Goal: Transaction & Acquisition: Purchase product/service

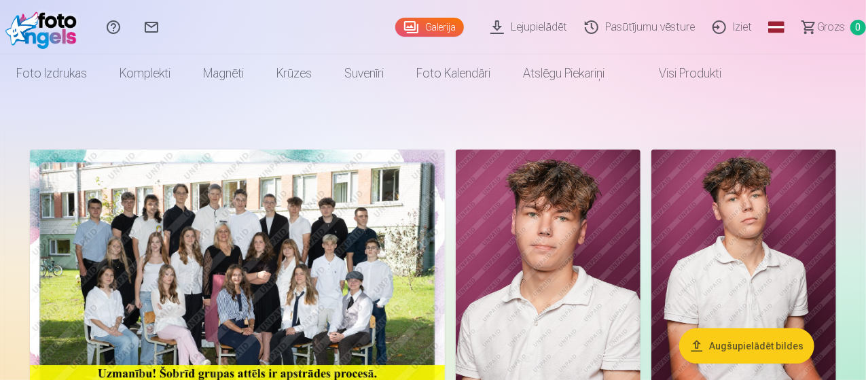
click at [413, 33] on link "Galerija" at bounding box center [429, 27] width 69 height 19
click at [398, 28] on link "Galerija" at bounding box center [429, 27] width 69 height 19
click at [502, 28] on link "Lejupielādēt" at bounding box center [530, 27] width 94 height 54
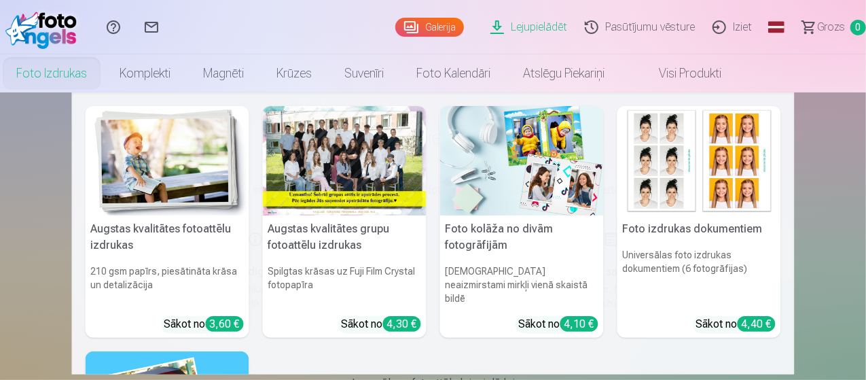
click at [103, 79] on link "Foto izdrukas" at bounding box center [51, 73] width 103 height 38
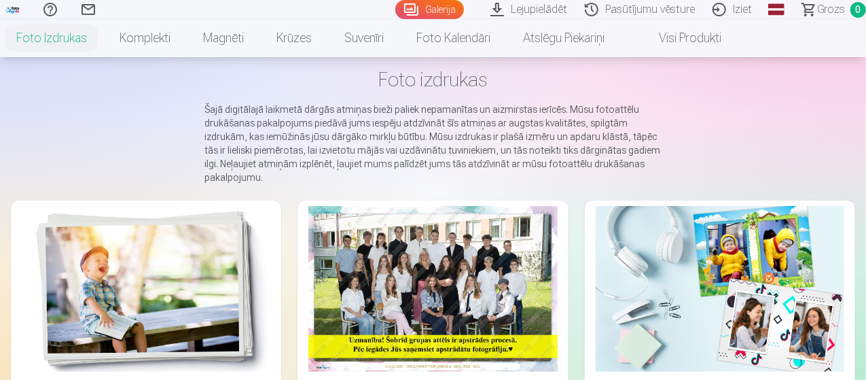
scroll to position [136, 0]
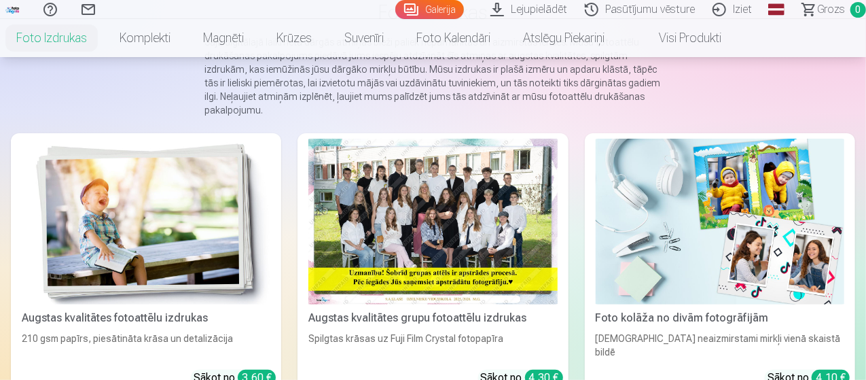
click at [363, 225] on div at bounding box center [432, 221] width 248 height 166
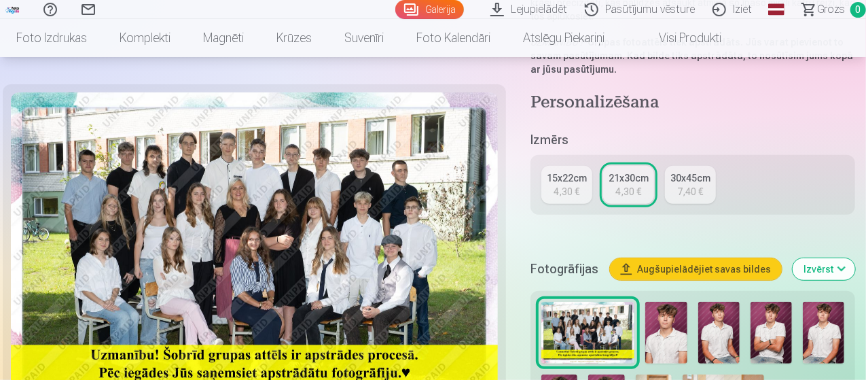
scroll to position [339, 0]
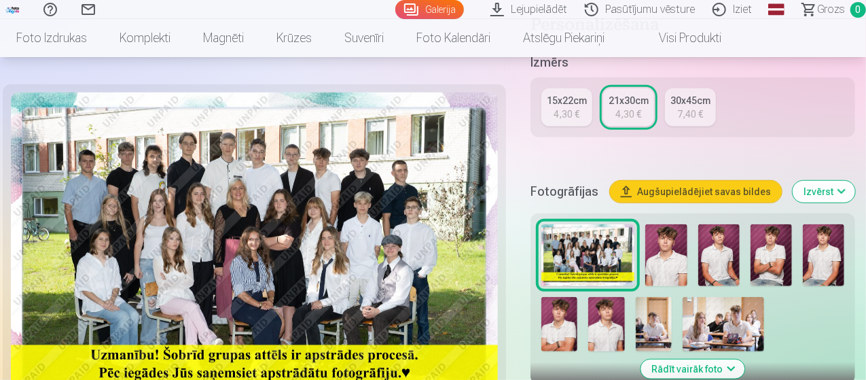
click at [568, 107] on div "4,30 €" at bounding box center [567, 114] width 26 height 14
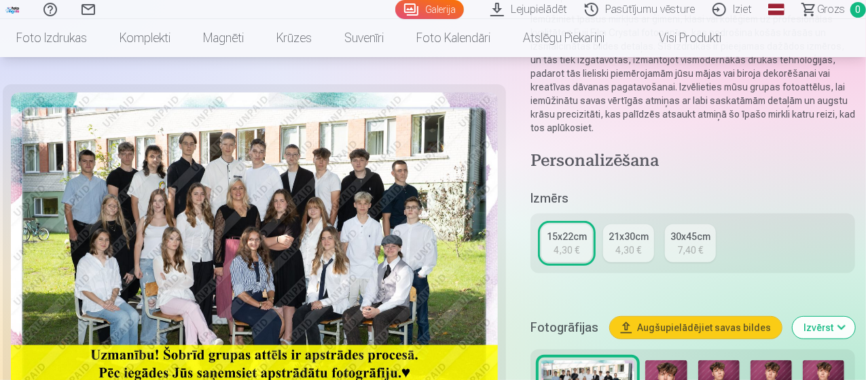
scroll to position [204, 0]
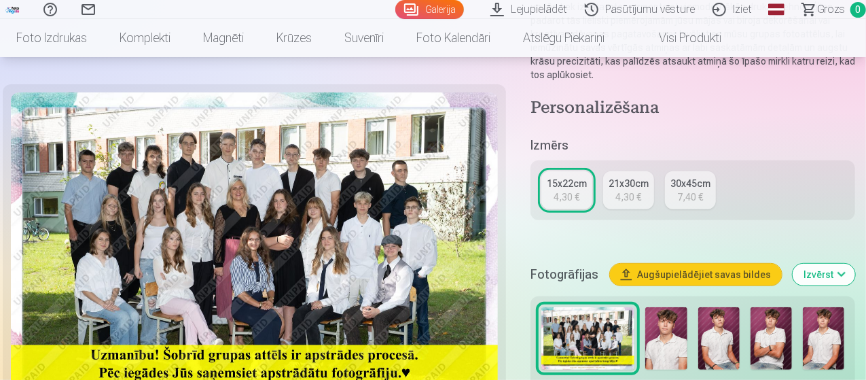
click at [622, 177] on div "21x30cm" at bounding box center [628, 184] width 40 height 14
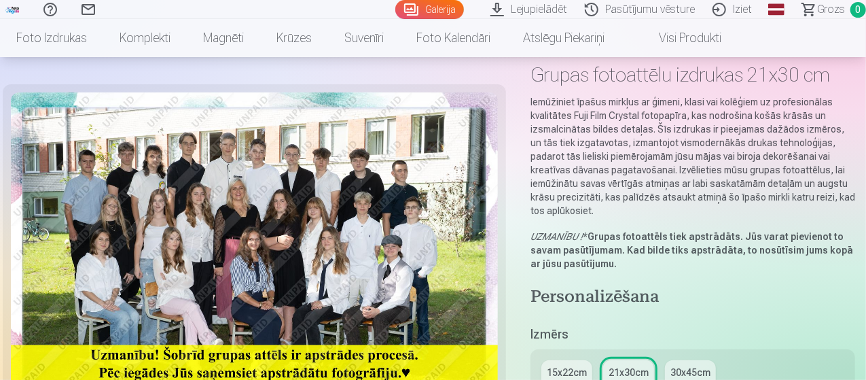
scroll to position [204, 0]
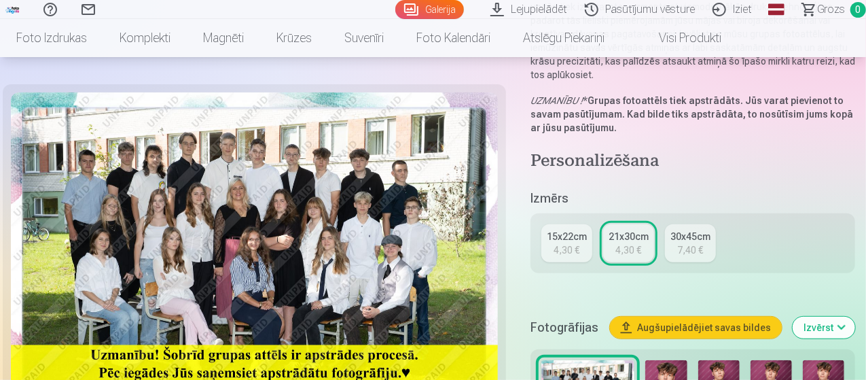
click at [556, 229] on div "15x22cm" at bounding box center [567, 236] width 40 height 14
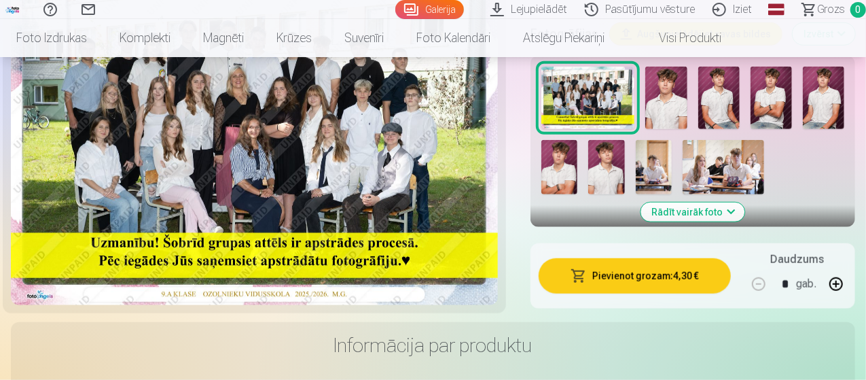
scroll to position [475, 0]
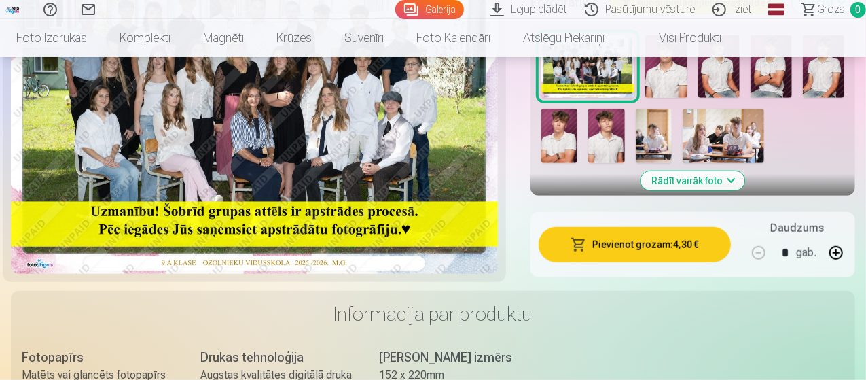
click at [673, 245] on button "Pievienot grozam : 4,30 €" at bounding box center [634, 244] width 192 height 35
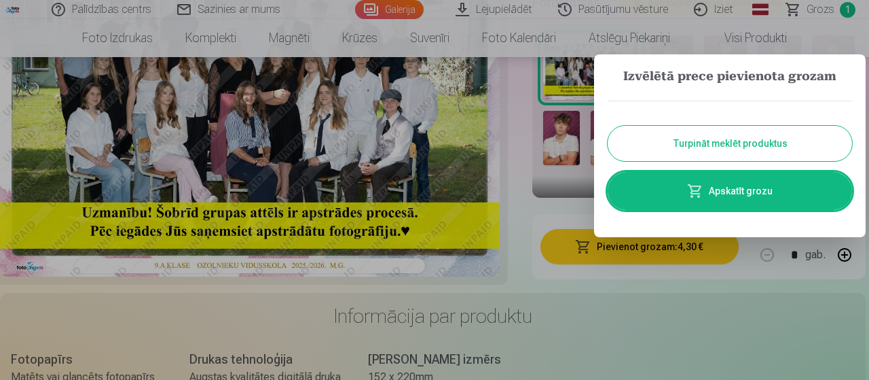
click at [693, 147] on button "Turpināt meklēt produktus" at bounding box center [730, 143] width 244 height 35
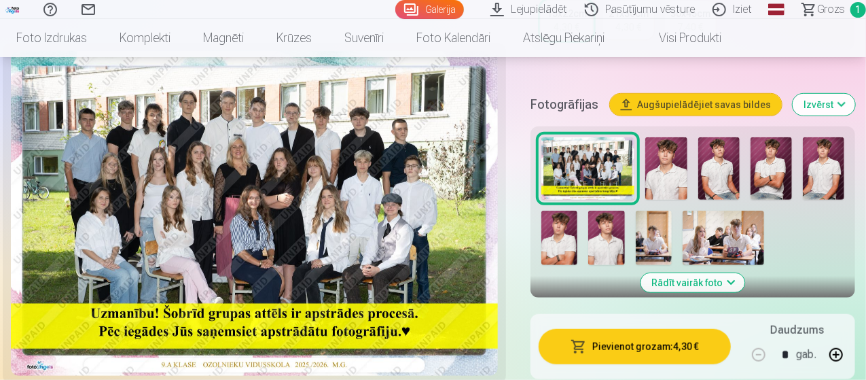
scroll to position [339, 0]
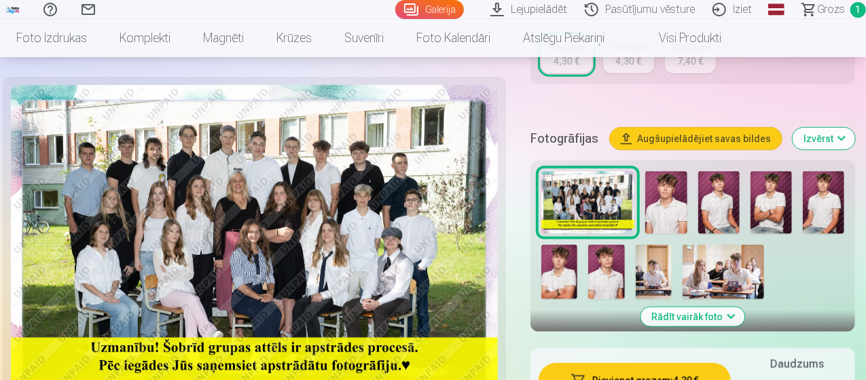
click at [681, 196] on img at bounding box center [665, 202] width 41 height 62
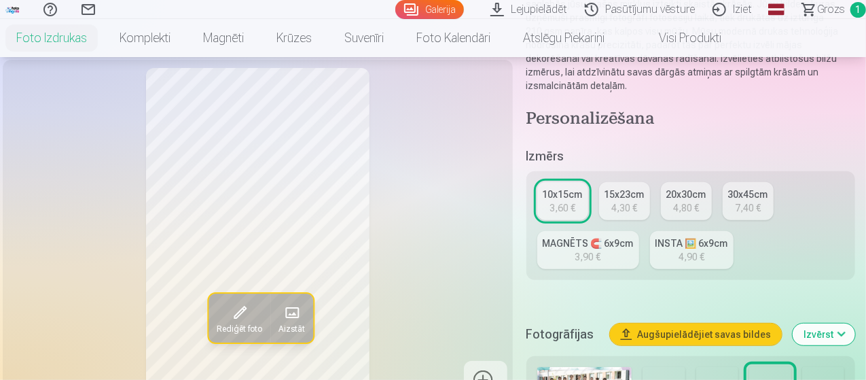
scroll to position [272, 0]
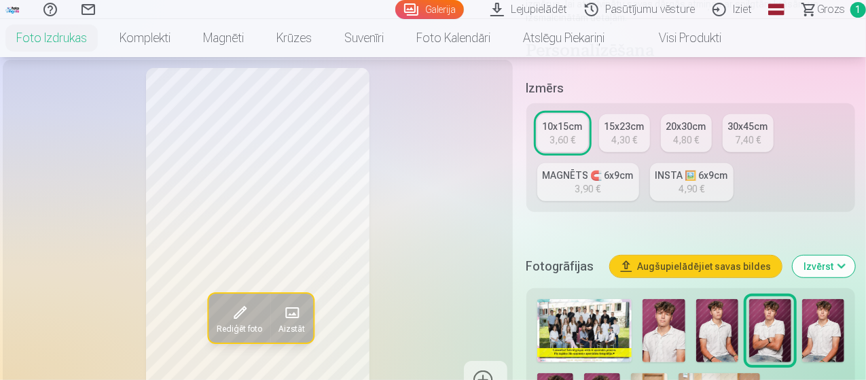
click at [684, 325] on img at bounding box center [663, 330] width 42 height 63
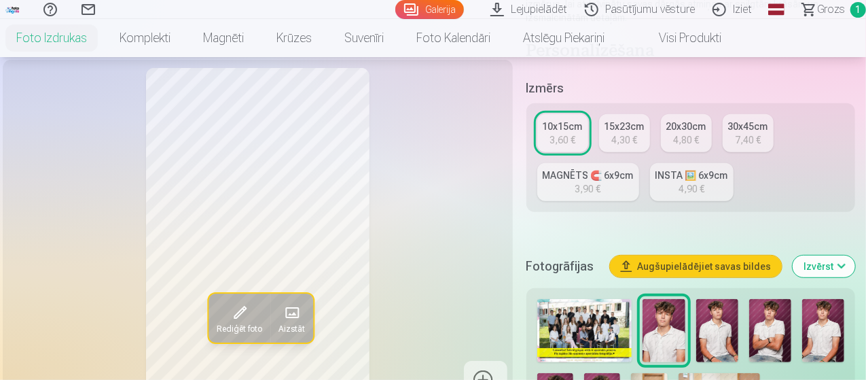
click at [731, 317] on img at bounding box center [717, 330] width 42 height 63
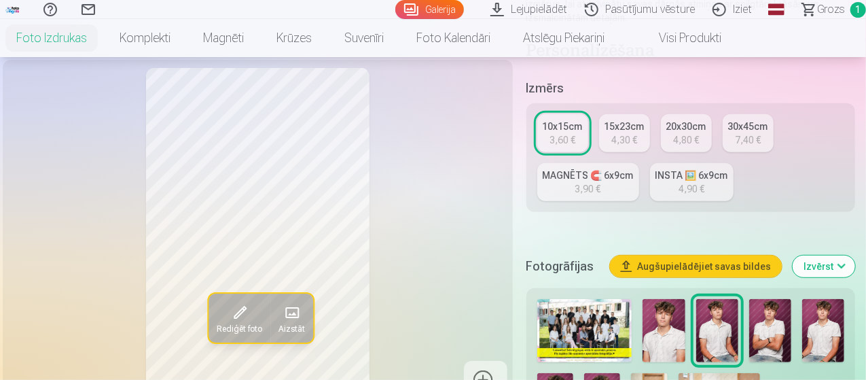
click at [663, 323] on img at bounding box center [663, 330] width 42 height 63
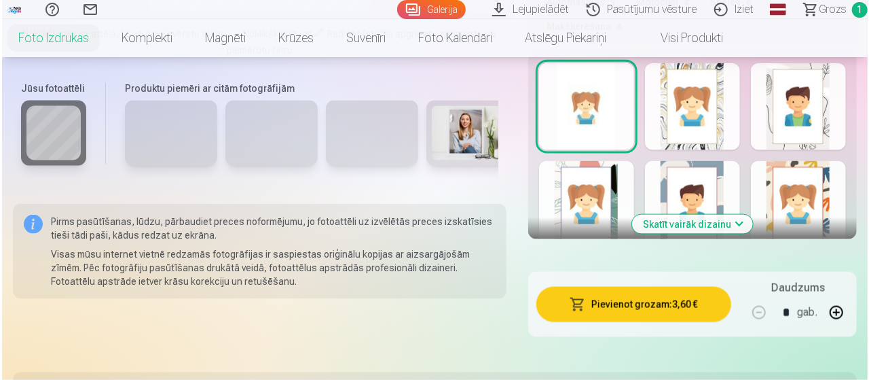
scroll to position [883, 0]
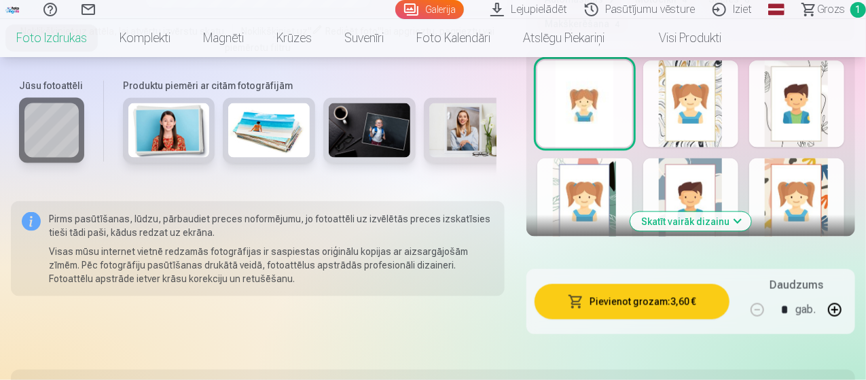
click at [686, 284] on button "Pievienot grozam : 3,60 €" at bounding box center [631, 301] width 195 height 35
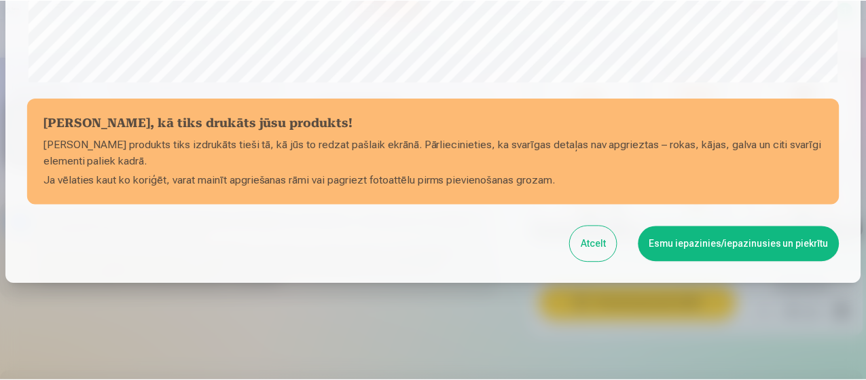
scroll to position [587, 0]
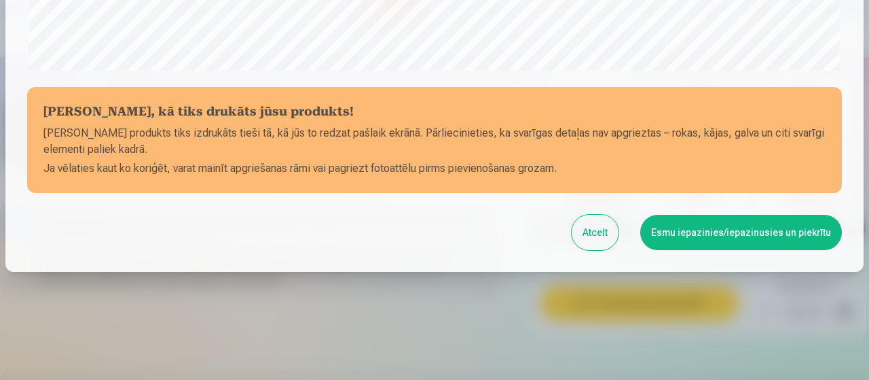
click at [680, 237] on button "Esmu iepazinies/iepazinusies un piekrītu" at bounding box center [741, 232] width 202 height 35
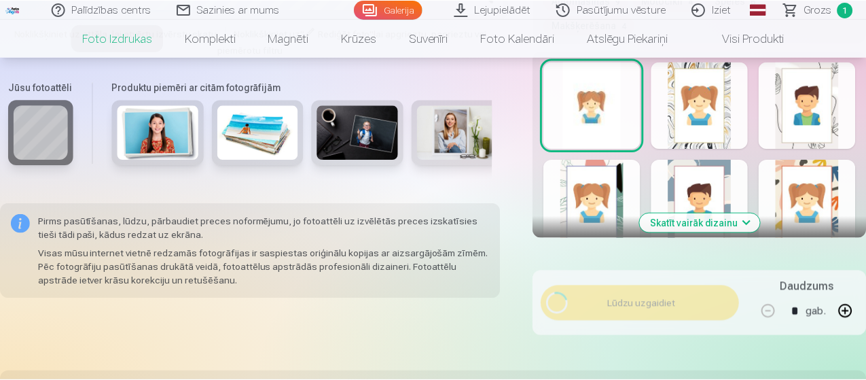
scroll to position [585, 0]
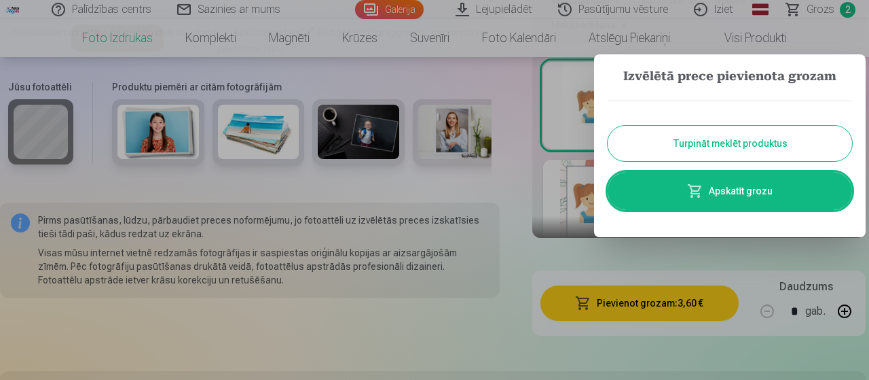
click at [685, 141] on button "Turpināt meklēt produktus" at bounding box center [730, 143] width 244 height 35
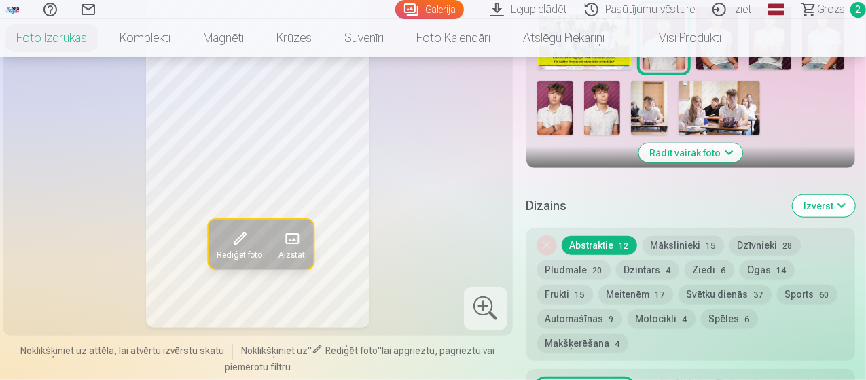
scroll to position [475, 0]
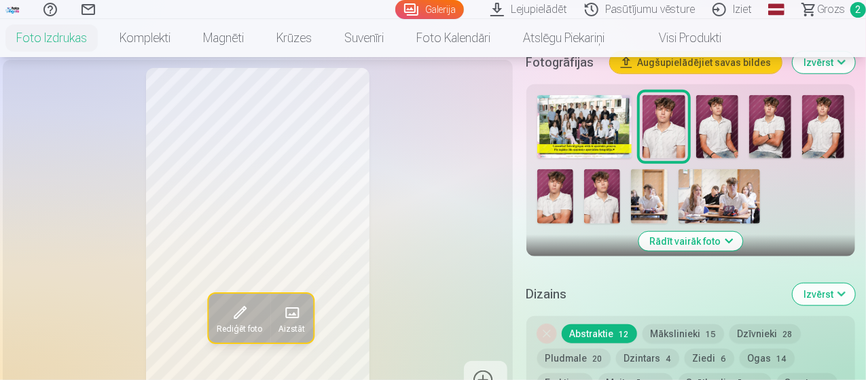
click at [652, 173] on img at bounding box center [649, 196] width 36 height 54
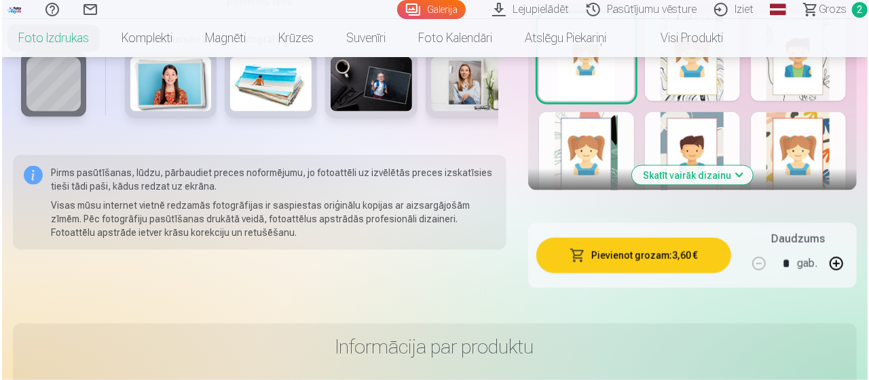
scroll to position [950, 0]
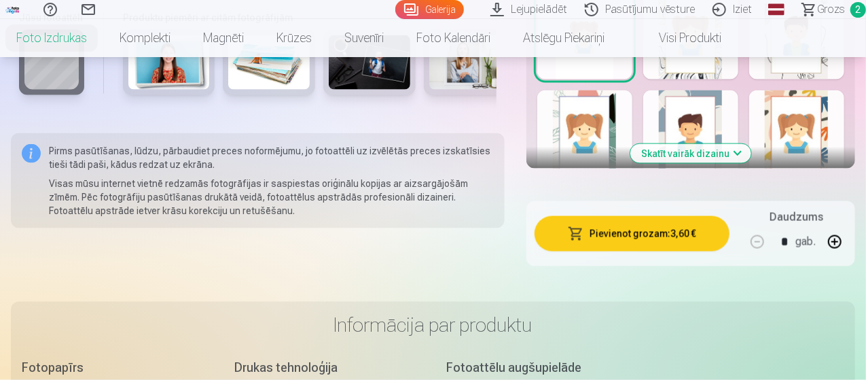
click at [618, 216] on button "Pievienot grozam : 3,60 €" at bounding box center [631, 233] width 195 height 35
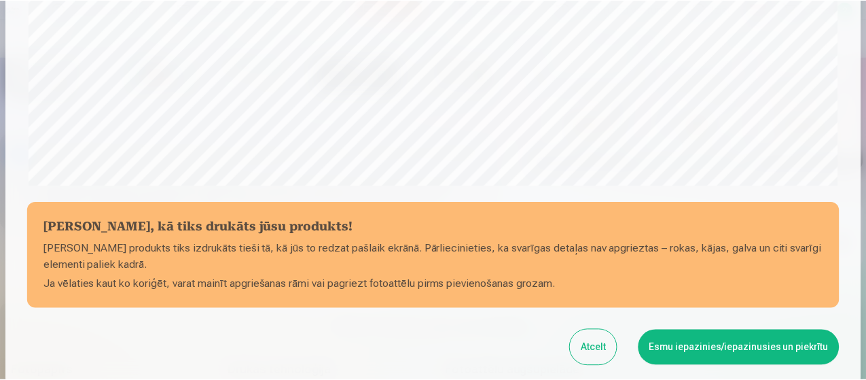
scroll to position [475, 0]
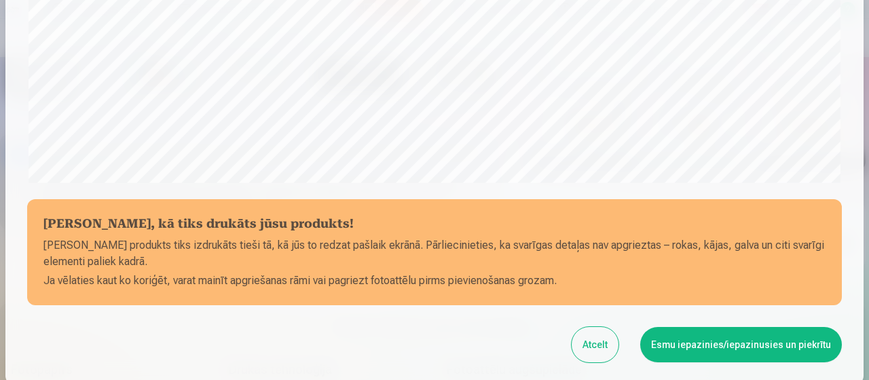
click at [676, 346] on button "Esmu iepazinies/iepazinusies un piekrītu" at bounding box center [741, 344] width 202 height 35
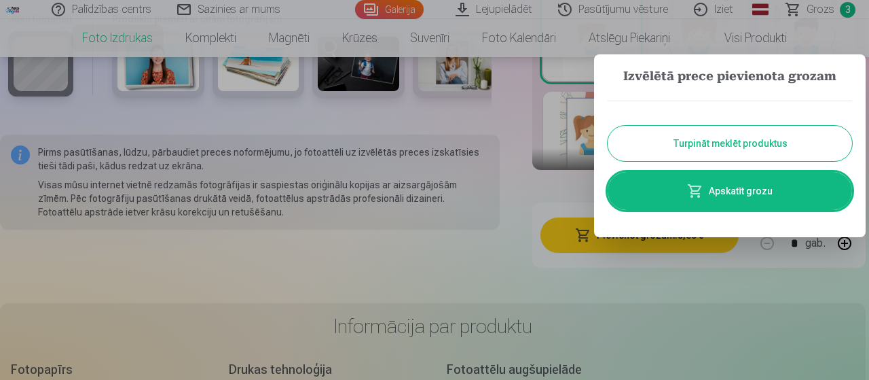
click at [691, 133] on button "Turpināt meklēt produktus" at bounding box center [730, 143] width 244 height 35
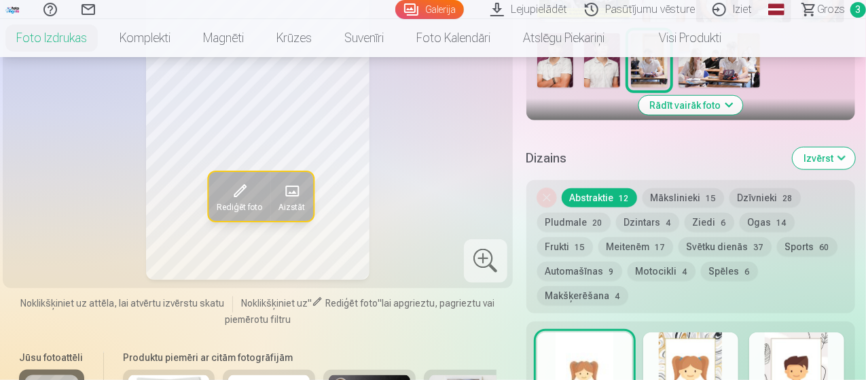
scroll to position [407, 0]
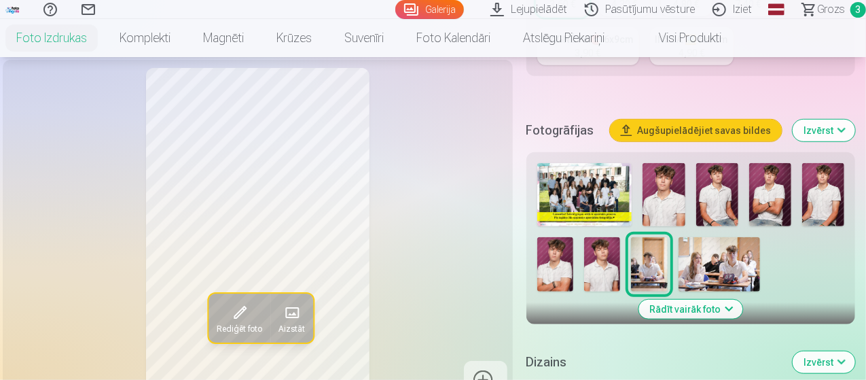
click at [831, 185] on img at bounding box center [823, 194] width 42 height 63
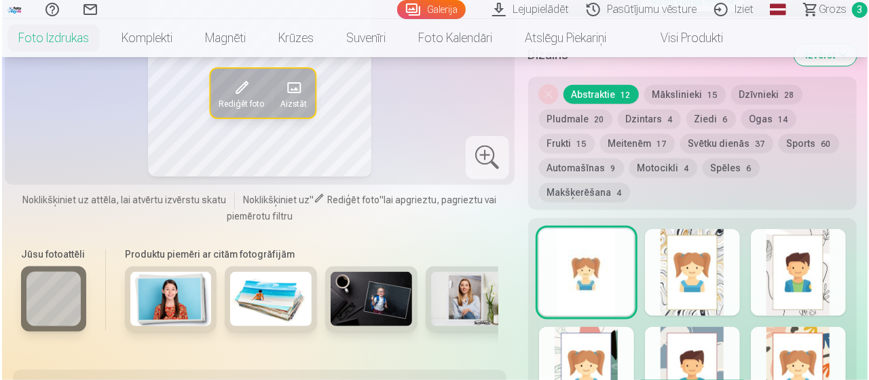
scroll to position [815, 0]
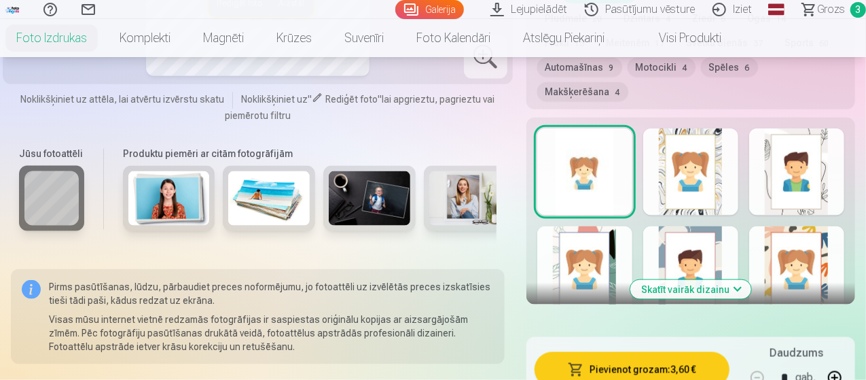
click at [671, 352] on button "Pievienot grozam : 3,60 €" at bounding box center [631, 369] width 195 height 35
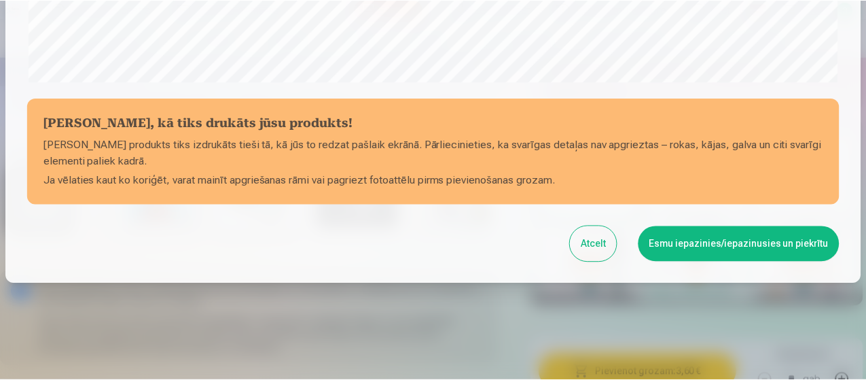
scroll to position [587, 0]
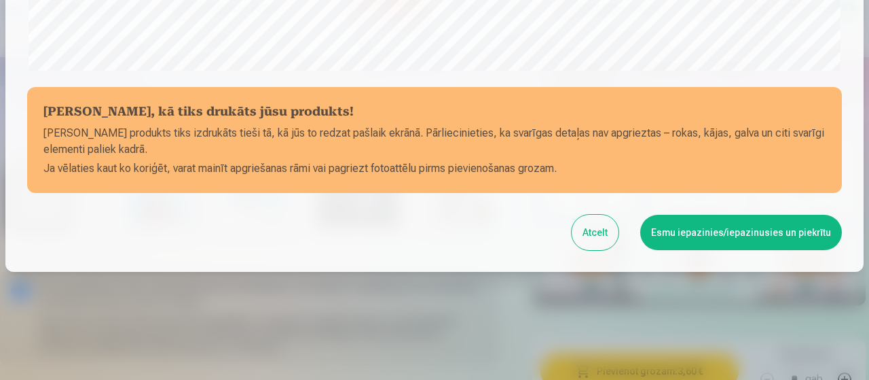
click at [679, 233] on button "Esmu iepazinies/iepazinusies un piekrītu" at bounding box center [741, 232] width 202 height 35
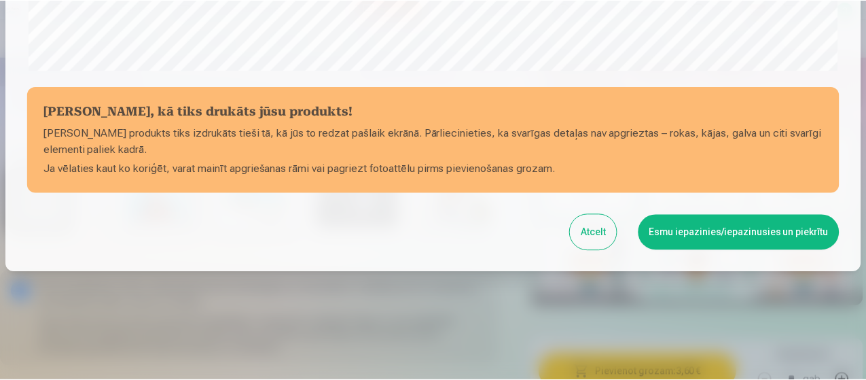
scroll to position [585, 0]
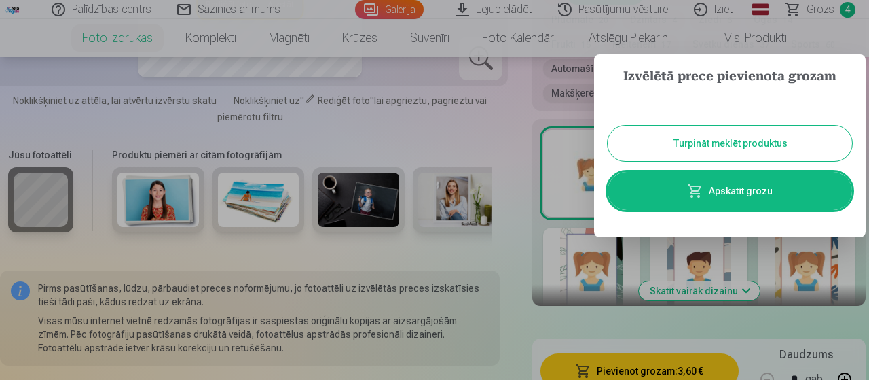
click at [702, 137] on button "Turpināt meklēt produktus" at bounding box center [730, 143] width 244 height 35
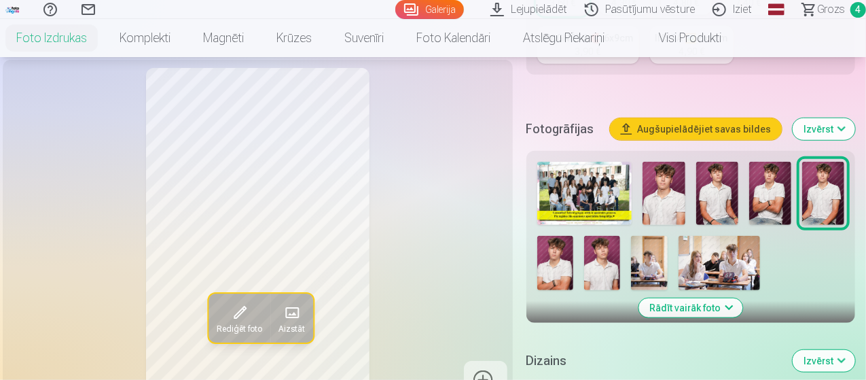
scroll to position [407, 0]
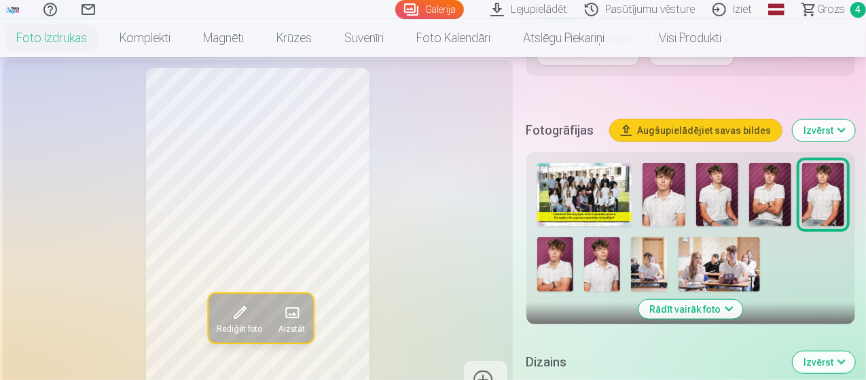
click at [721, 245] on img at bounding box center [718, 264] width 81 height 54
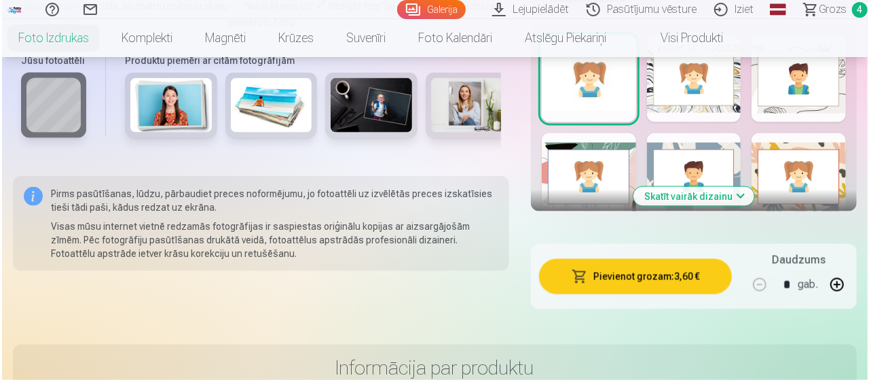
scroll to position [950, 0]
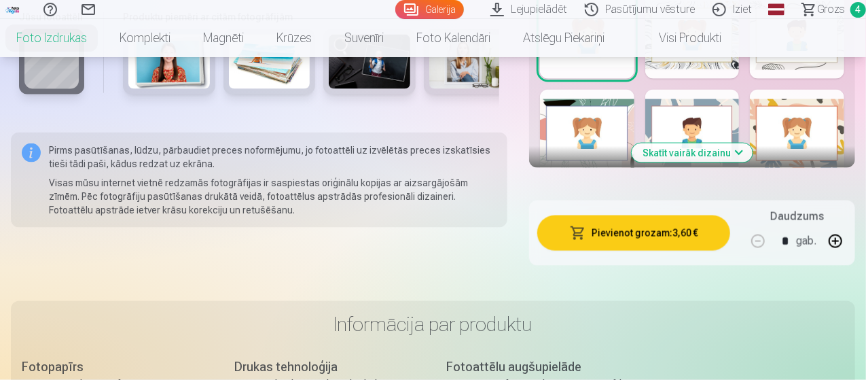
click at [601, 215] on button "Pievienot grozam : 3,60 €" at bounding box center [633, 232] width 193 height 35
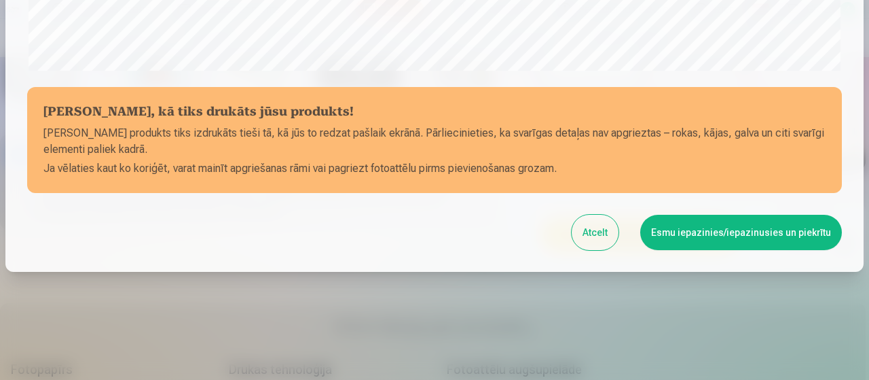
click at [679, 225] on button "Esmu iepazinies/iepazinusies un piekrītu" at bounding box center [741, 232] width 202 height 35
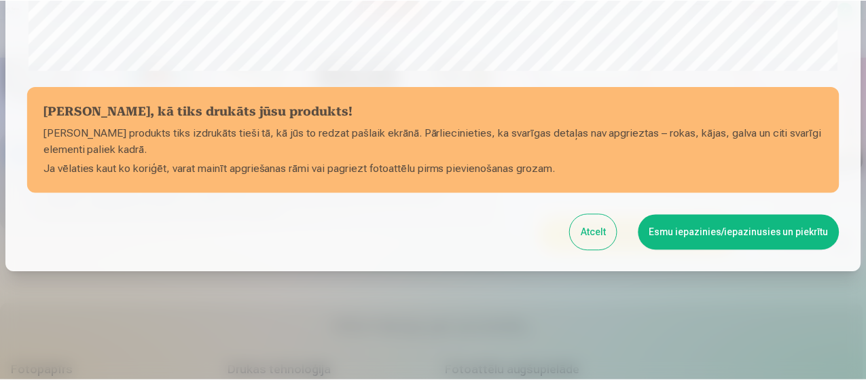
scroll to position [585, 0]
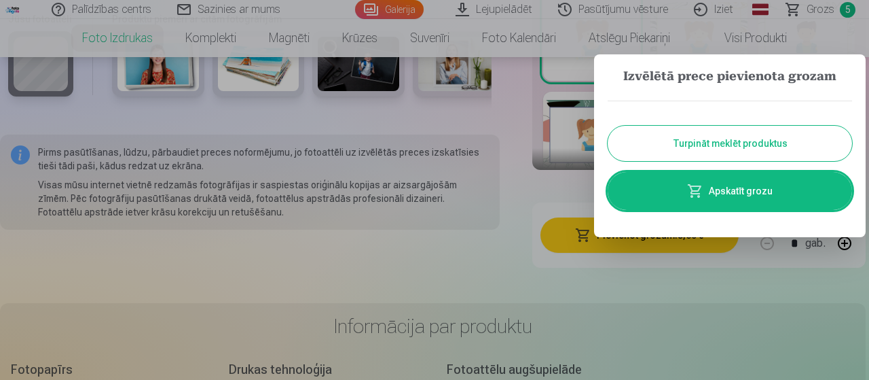
click at [686, 143] on button "Turpināt meklēt produktus" at bounding box center [730, 143] width 244 height 35
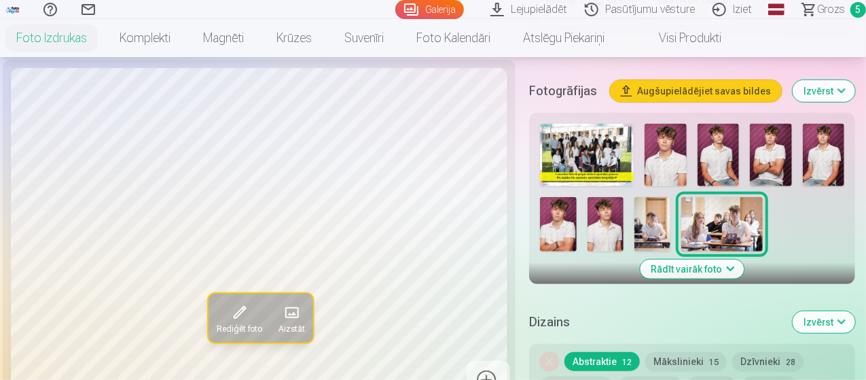
scroll to position [407, 0]
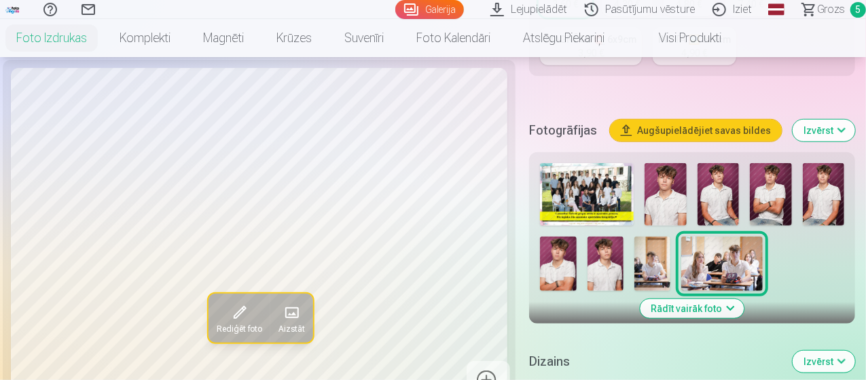
click at [817, 9] on span "Grozs" at bounding box center [831, 9] width 28 height 16
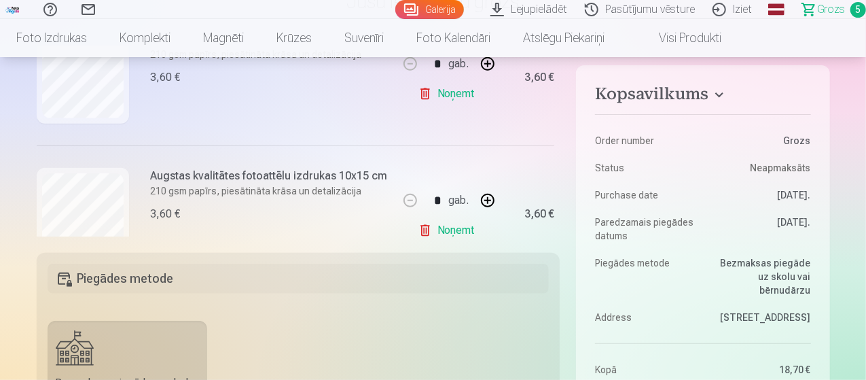
scroll to position [272, 0]
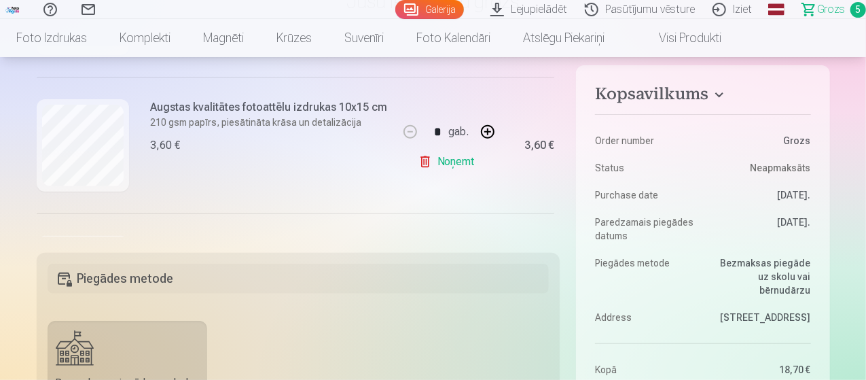
click at [487, 131] on button "button" at bounding box center [487, 131] width 33 height 33
type input "*"
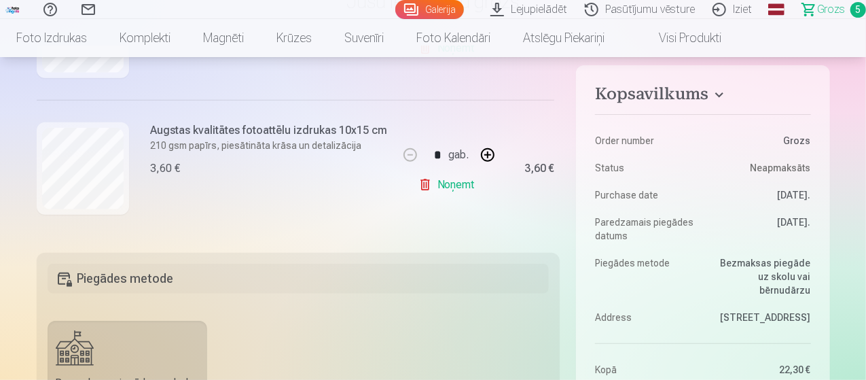
scroll to position [339, 0]
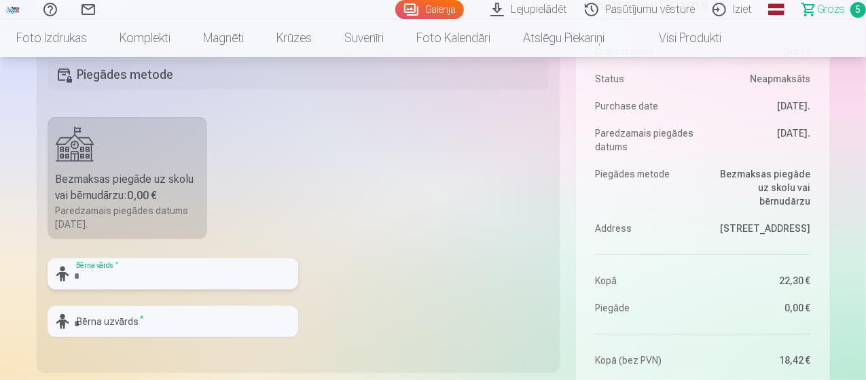
click at [255, 278] on input "text" at bounding box center [173, 273] width 251 height 31
type input "*******"
click at [243, 318] on input "text" at bounding box center [173, 321] width 251 height 31
type input "*****"
click at [373, 301] on fieldset "Piegādes metode Bezmaksas piegāde uz skolu vai bērnudārzu : 0,00 € Paredzamais …" at bounding box center [298, 210] width 523 height 323
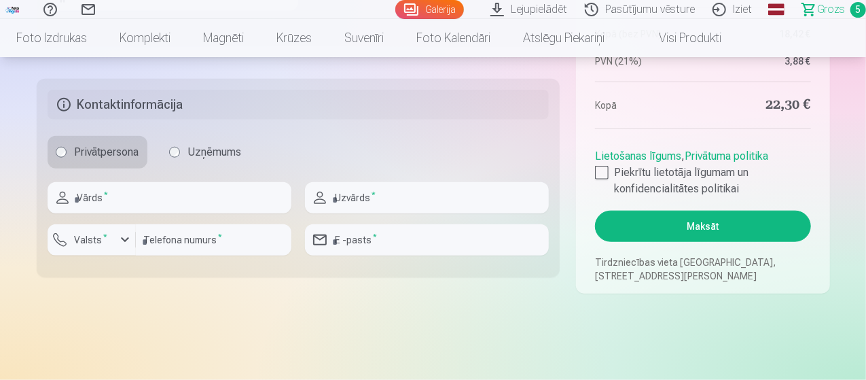
scroll to position [679, 0]
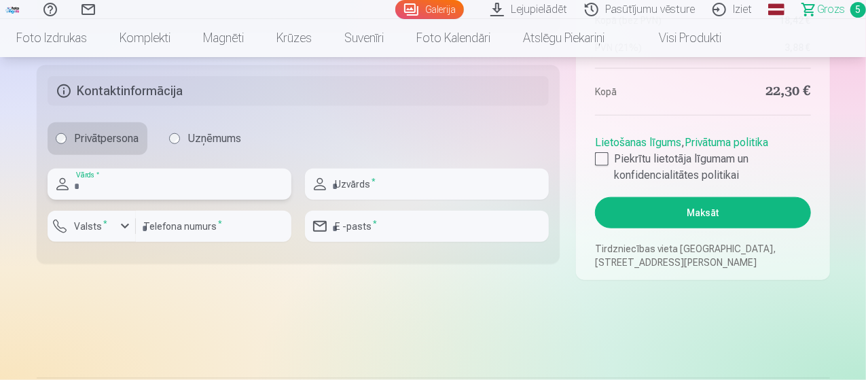
click at [202, 187] on input "text" at bounding box center [170, 183] width 244 height 31
type input "****"
type input "********"
drag, startPoint x: 481, startPoint y: 233, endPoint x: 466, endPoint y: 233, distance: 15.6
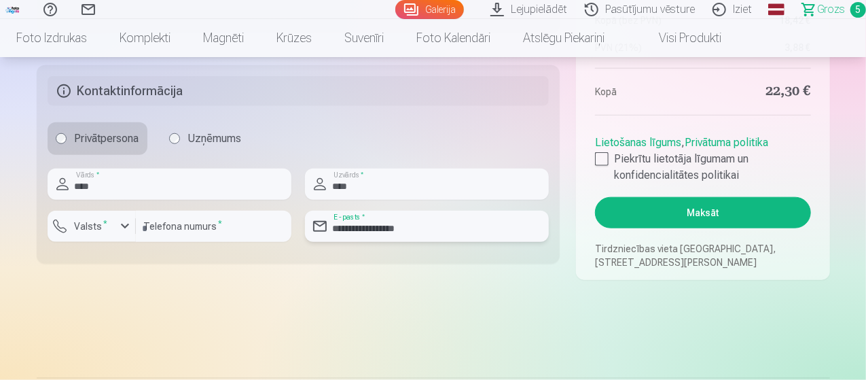
click at [481, 233] on input "**********" at bounding box center [427, 225] width 244 height 31
drag, startPoint x: 447, startPoint y: 227, endPoint x: 254, endPoint y: 232, distance: 192.9
click at [254, 232] on div "**********" at bounding box center [299, 210] width 502 height 84
type input "**********"
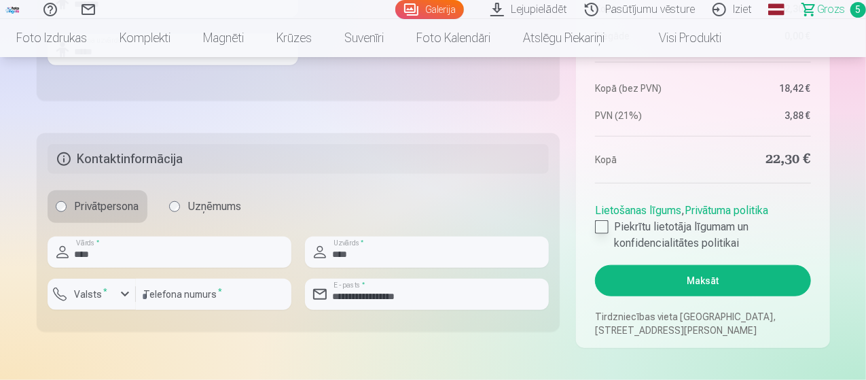
click at [606, 229] on div at bounding box center [602, 227] width 14 height 14
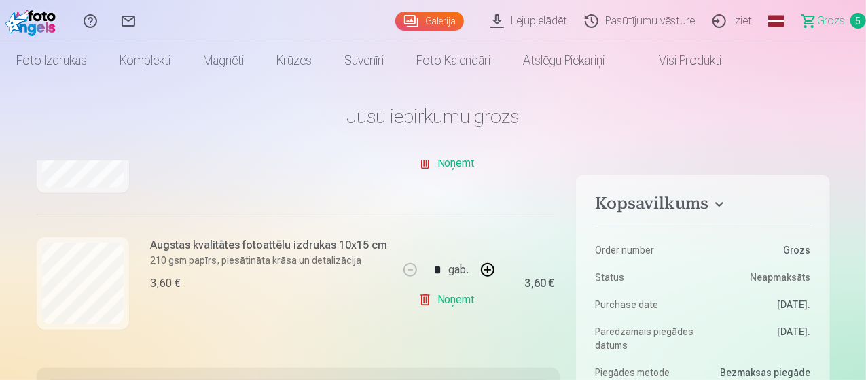
scroll to position [0, 0]
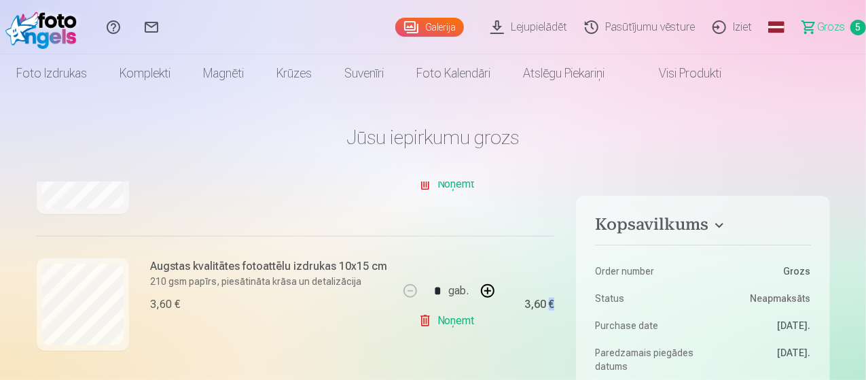
drag, startPoint x: 555, startPoint y: 339, endPoint x: 547, endPoint y: 269, distance: 70.5
click at [547, 269] on div "Ja pievienosiet grozam papildus preces uz 6,70 € , tad saņemsiet dāvanā visas b…" at bounding box center [298, 277] width 523 height 190
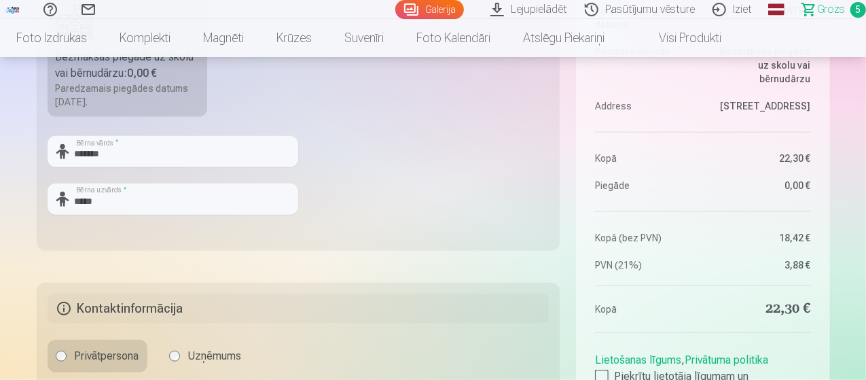
scroll to position [543, 0]
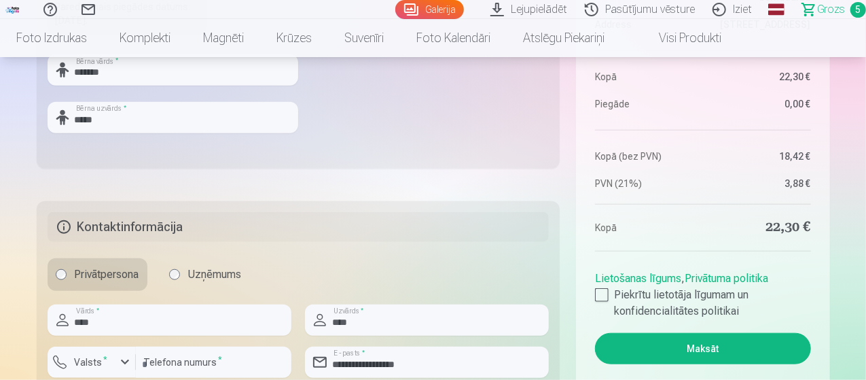
click at [695, 348] on button "Maksāt" at bounding box center [702, 348] width 215 height 31
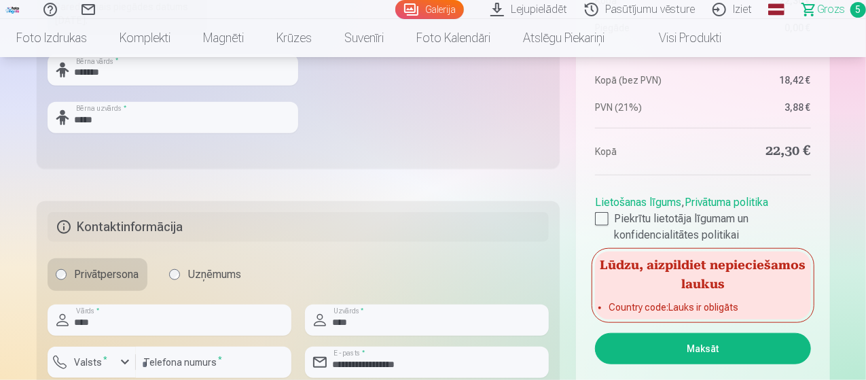
click at [538, 245] on fieldset "**********" at bounding box center [298, 300] width 523 height 198
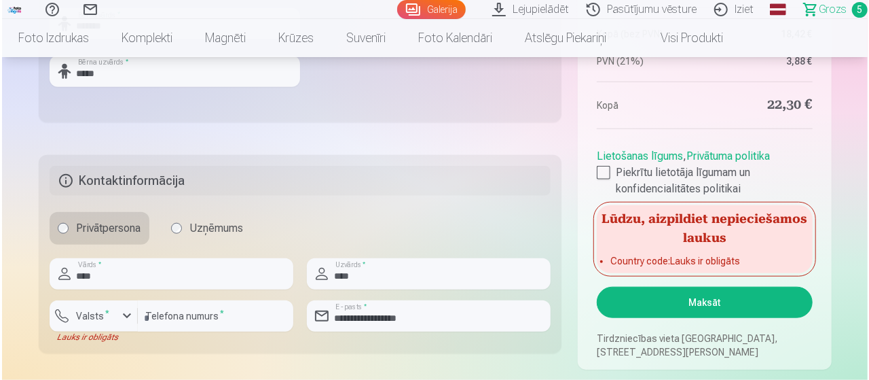
scroll to position [611, 0]
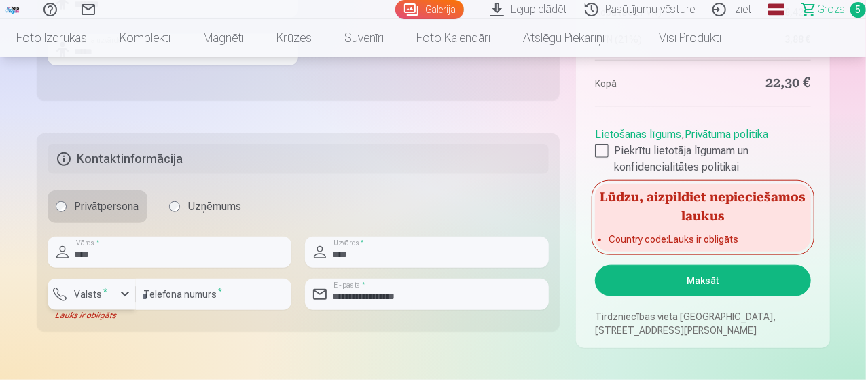
click at [105, 297] on label "Valsts *" at bounding box center [91, 294] width 44 height 14
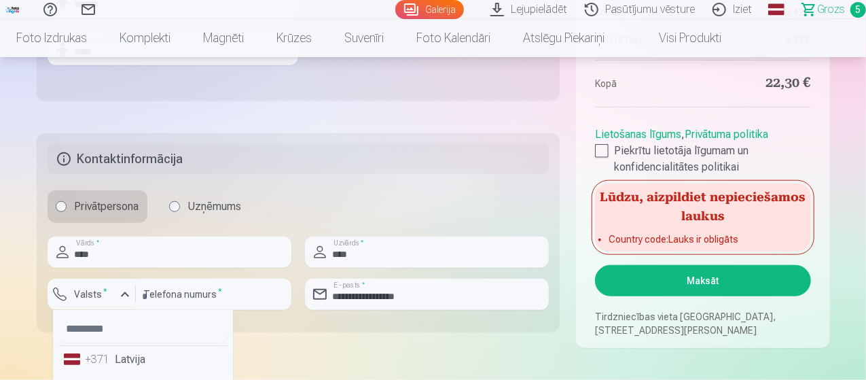
click at [123, 361] on li "+371 Latvija" at bounding box center [142, 359] width 169 height 27
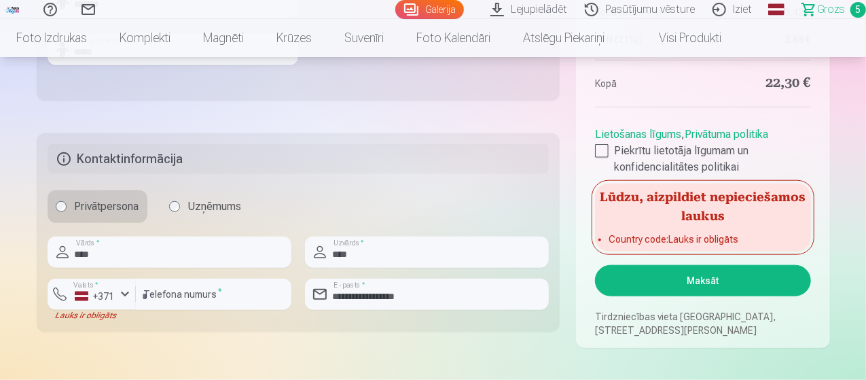
click at [631, 284] on button "Maksāt" at bounding box center [702, 280] width 215 height 31
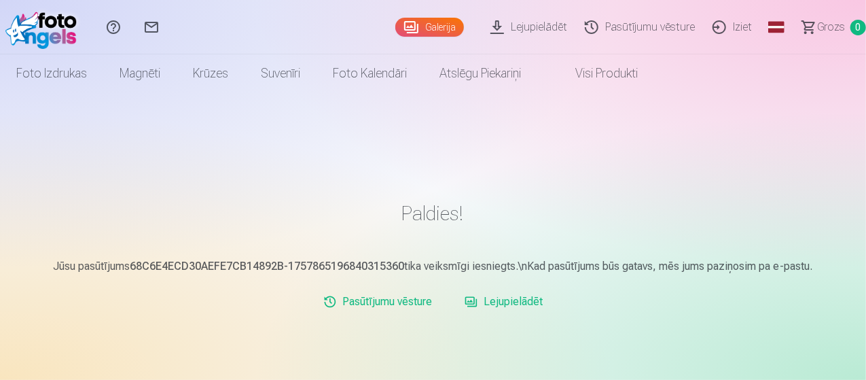
click at [722, 33] on link "Iziet" at bounding box center [733, 27] width 57 height 54
